Goal: Task Accomplishment & Management: Manage account settings

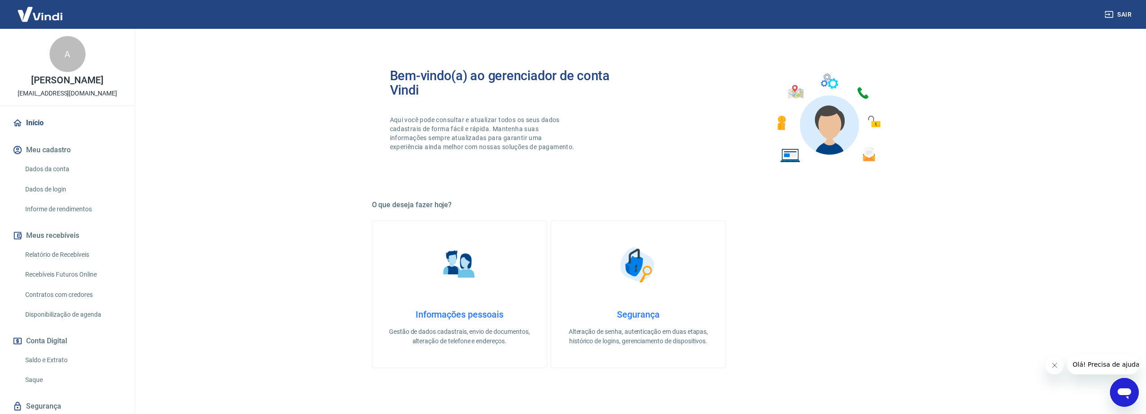
click at [47, 133] on link "Início" at bounding box center [67, 123] width 113 height 20
click at [64, 216] on link "Informe de rendimentos" at bounding box center [73, 209] width 102 height 18
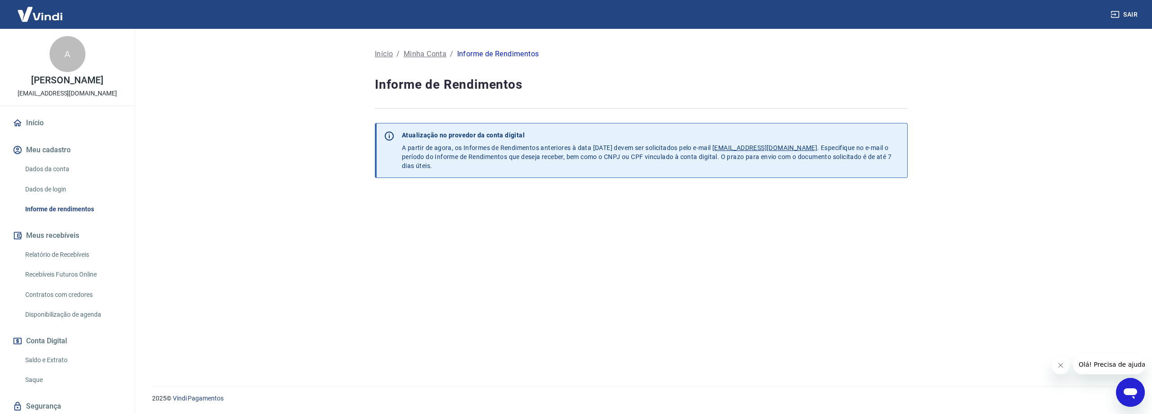
click at [64, 264] on link "Relatório de Recebíveis" at bounding box center [73, 254] width 102 height 18
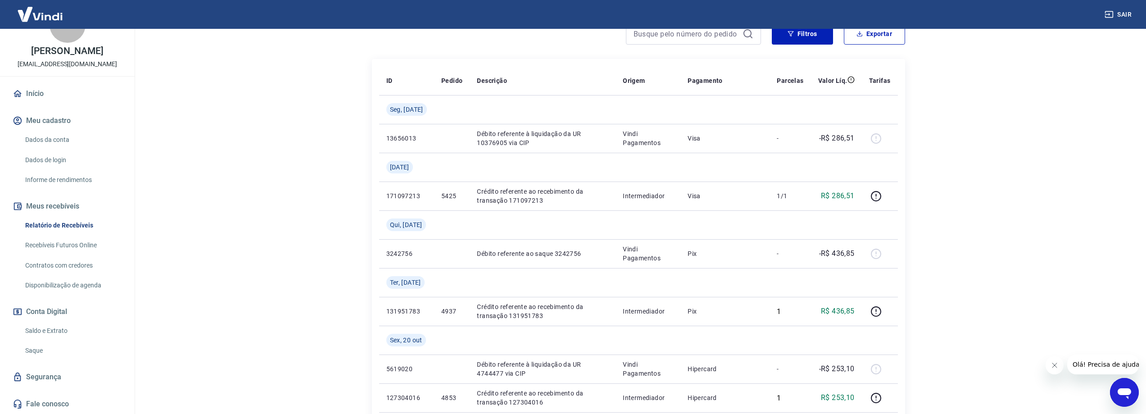
scroll to position [135, 0]
click at [62, 327] on link "Saldo e Extrato" at bounding box center [73, 330] width 102 height 18
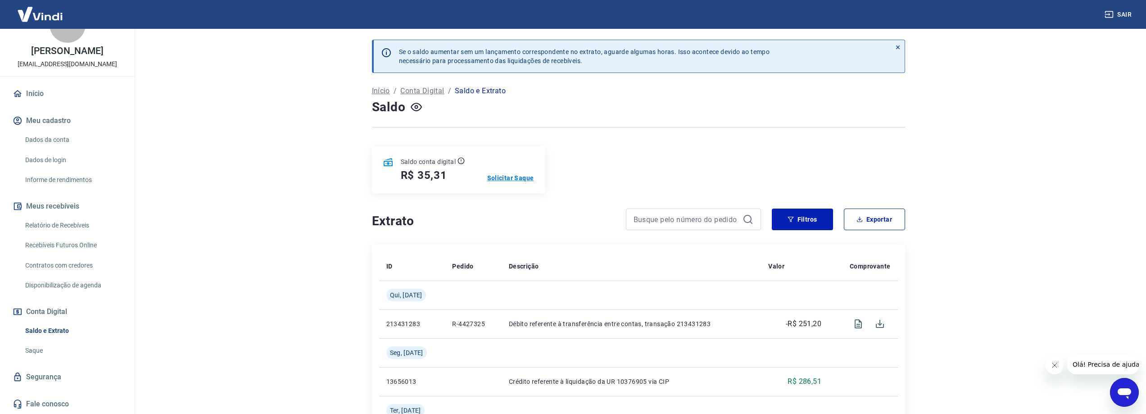
click at [519, 178] on p "Solicitar Saque" at bounding box center [510, 177] width 47 height 9
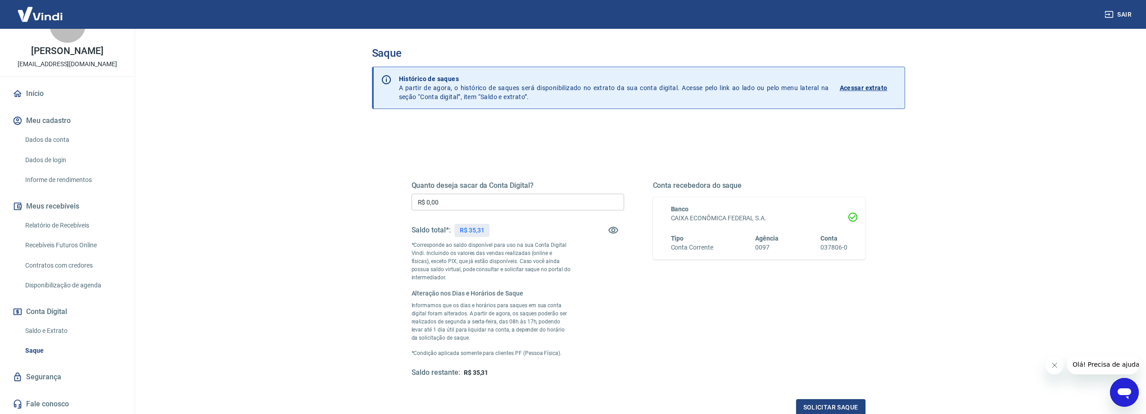
click at [492, 208] on input "R$ 0,00" at bounding box center [517, 202] width 212 height 17
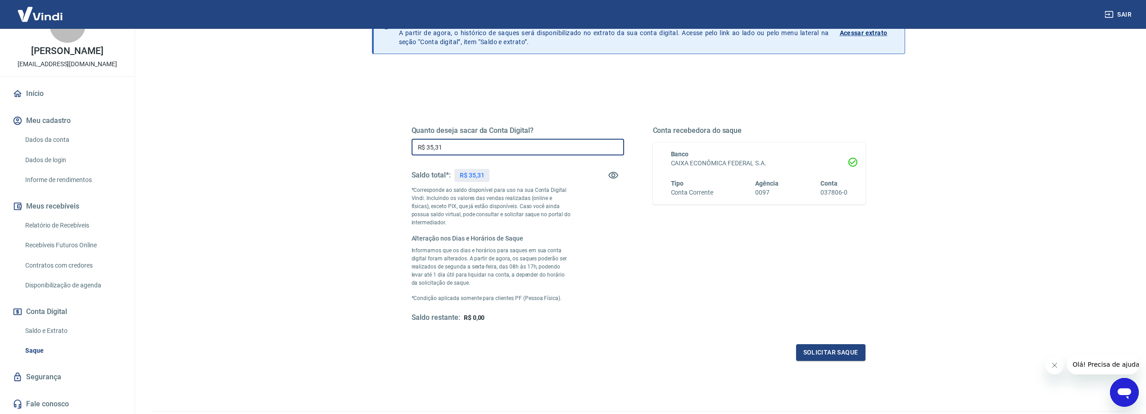
scroll to position [107, 0]
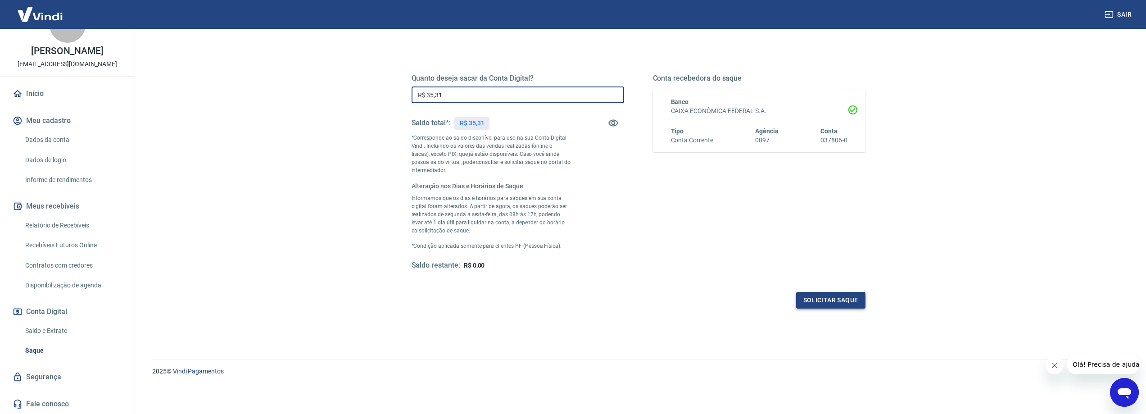
type input "R$ 35,31"
click at [835, 302] on button "Solicitar saque" at bounding box center [830, 300] width 69 height 17
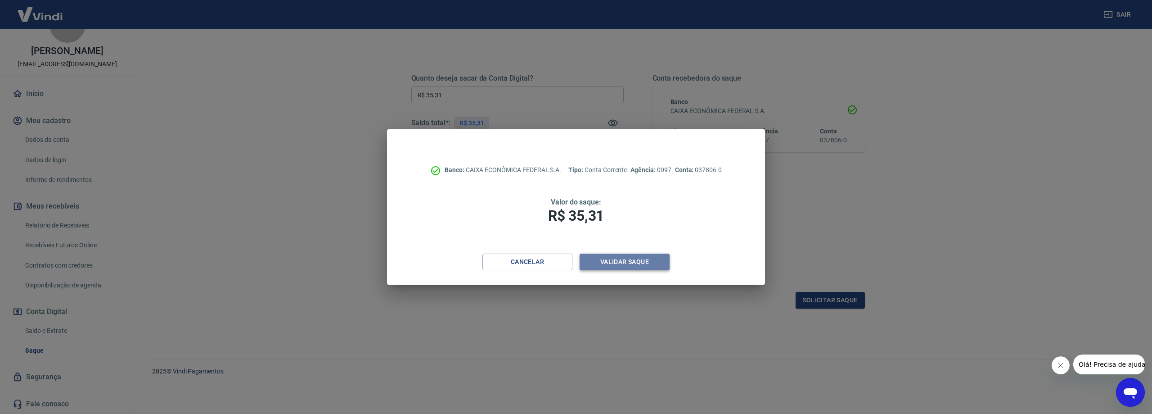
click at [633, 265] on button "Validar saque" at bounding box center [625, 261] width 90 height 17
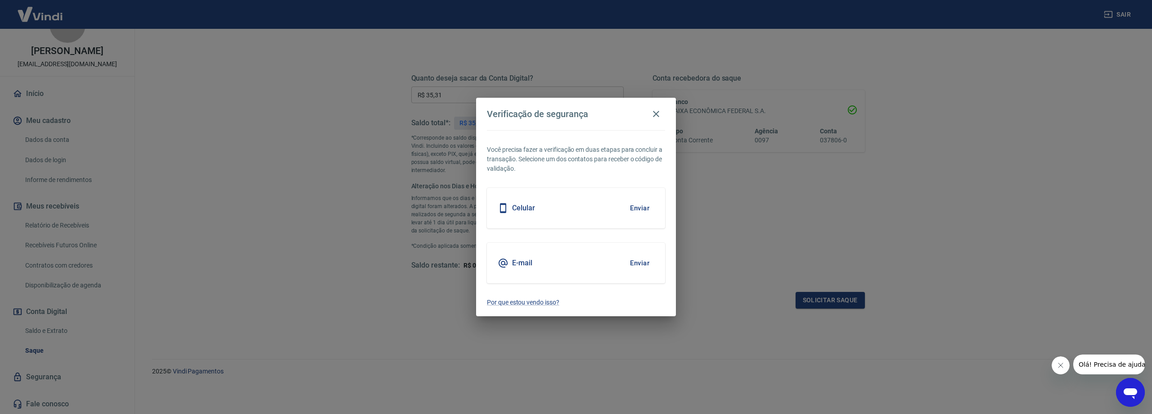
click at [597, 211] on div "Celular Enviar" at bounding box center [576, 208] width 178 height 41
click at [654, 207] on button "Enviar" at bounding box center [639, 208] width 29 height 19
click at [641, 210] on button "Enviar" at bounding box center [639, 208] width 29 height 19
click at [524, 200] on div "Celular Enviar" at bounding box center [576, 208] width 178 height 41
click at [644, 205] on button "Enviar" at bounding box center [639, 208] width 29 height 19
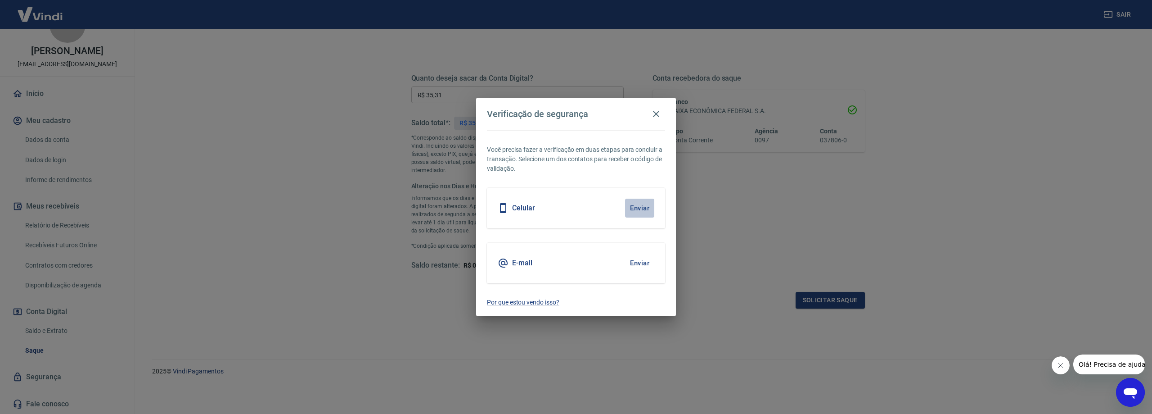
click at [644, 205] on button "Enviar" at bounding box center [639, 208] width 29 height 19
click at [638, 262] on button "Enviar" at bounding box center [639, 262] width 29 height 19
click at [659, 112] on icon "button" at bounding box center [656, 114] width 6 height 6
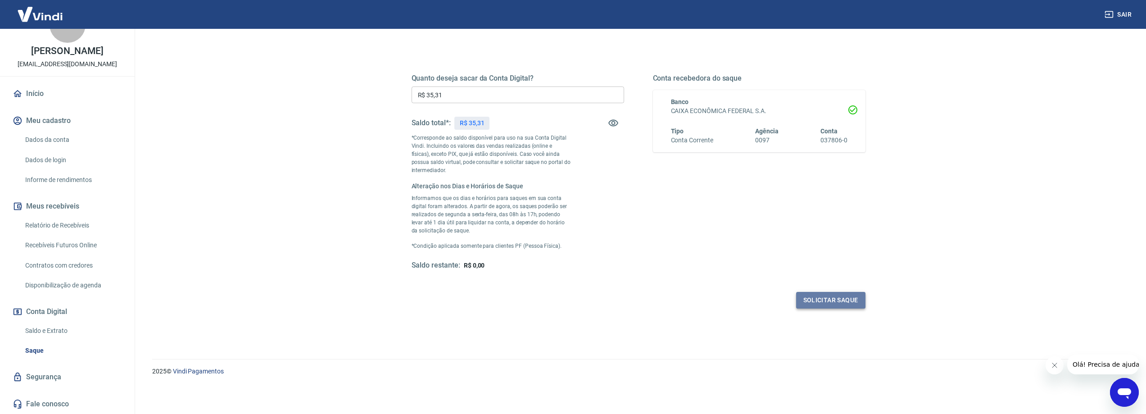
click at [833, 300] on button "Solicitar saque" at bounding box center [830, 300] width 69 height 17
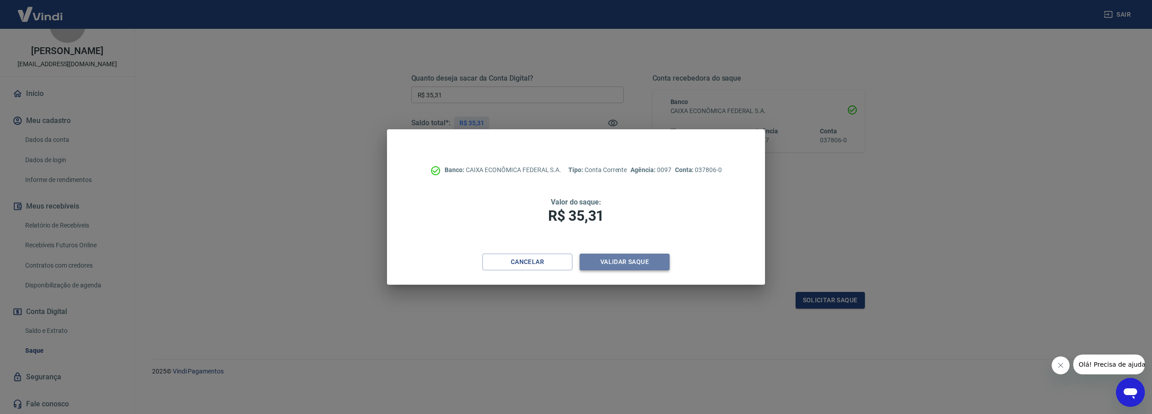
click at [637, 260] on button "Validar saque" at bounding box center [625, 261] width 90 height 17
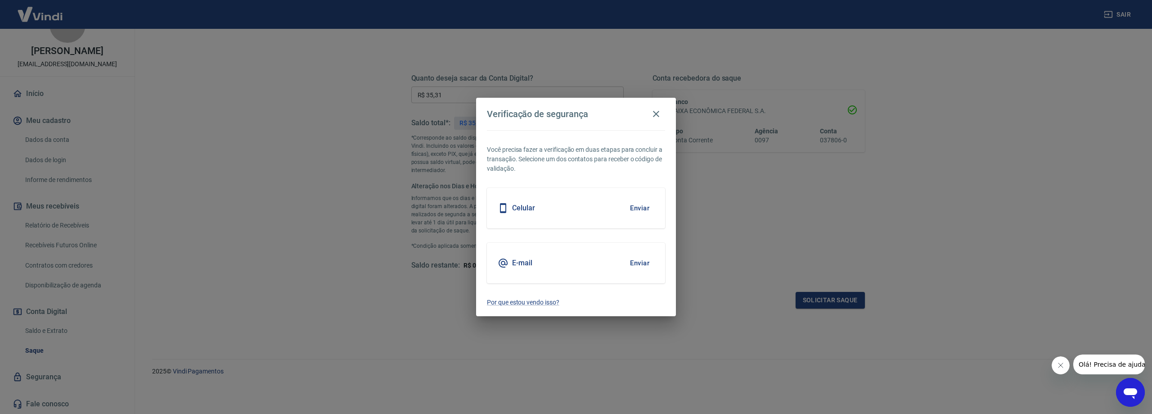
click at [640, 208] on button "Enviar" at bounding box center [639, 208] width 29 height 19
drag, startPoint x: 654, startPoint y: 116, endPoint x: 836, endPoint y: 124, distance: 182.0
click at [657, 117] on icon "button" at bounding box center [656, 113] width 11 height 11
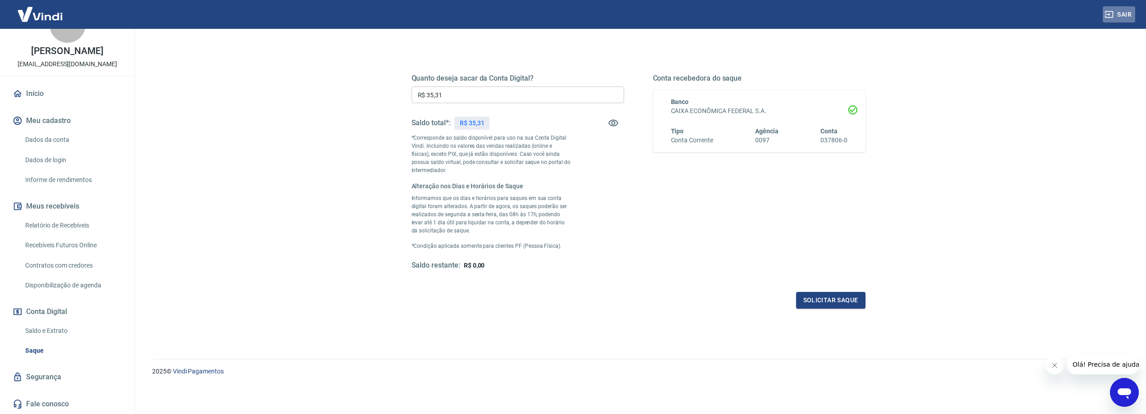
click at [1127, 19] on button "Sair" at bounding box center [1118, 14] width 32 height 17
